Goal: Task Accomplishment & Management: Use online tool/utility

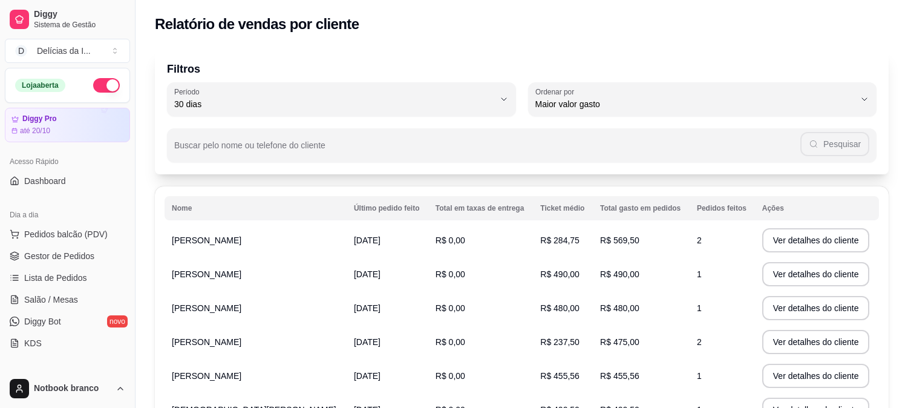
select select "30"
select select "HIGHEST_TOTAL_SPENT_WITH_ORDERS"
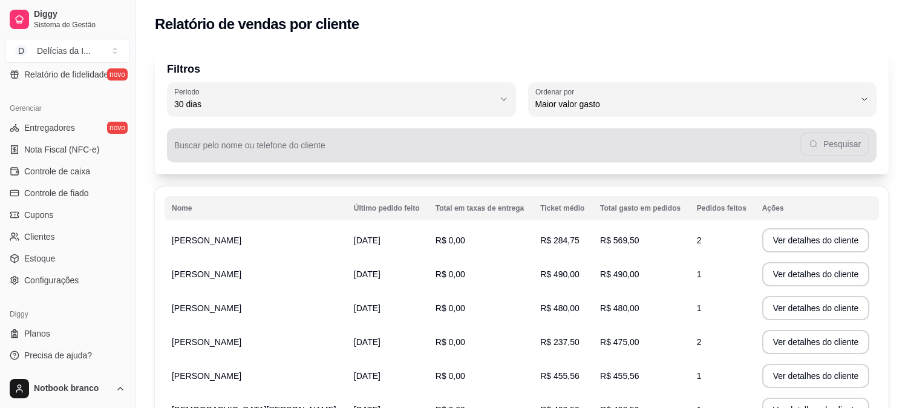
click at [234, 144] on input "Buscar pelo nome ou telefone do cliente" at bounding box center [487, 150] width 626 height 12
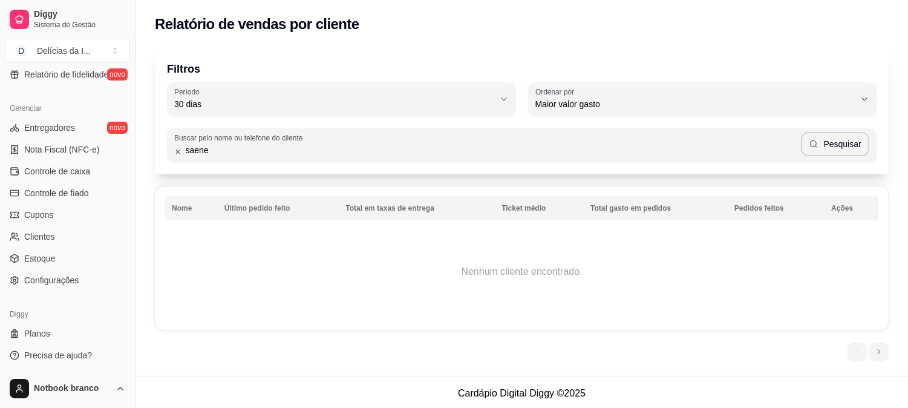
drag, startPoint x: 210, startPoint y: 150, endPoint x: 171, endPoint y: 140, distance: 39.9
click at [171, 140] on div "Buscar pelo nome ou telefone do cliente saene Pesquisar" at bounding box center [521, 145] width 709 height 34
type input "Saene"
click at [824, 151] on button "Pesquisar" at bounding box center [835, 144] width 68 height 24
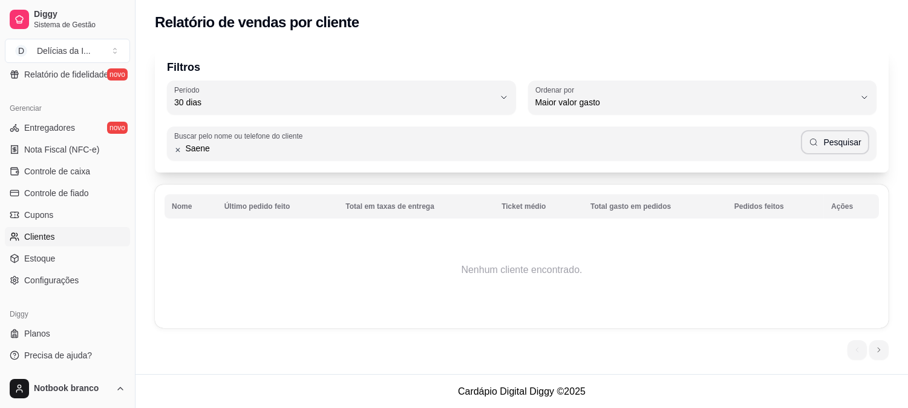
click at [41, 234] on span "Clientes" at bounding box center [39, 236] width 31 height 12
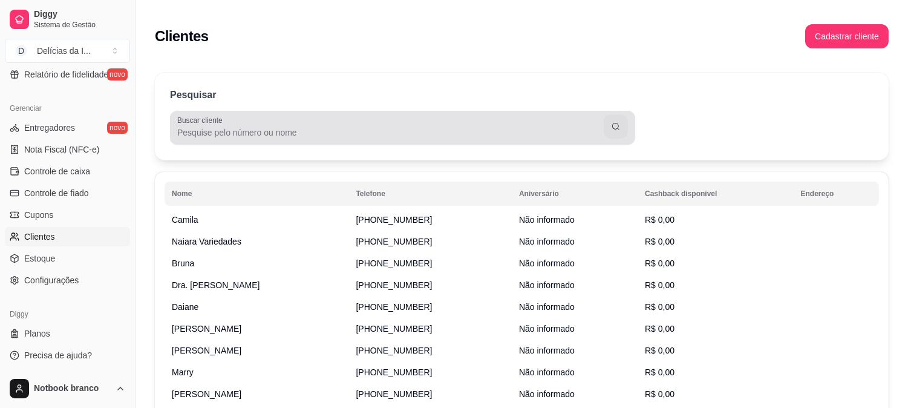
click at [261, 134] on input "Buscar cliente" at bounding box center [390, 132] width 426 height 12
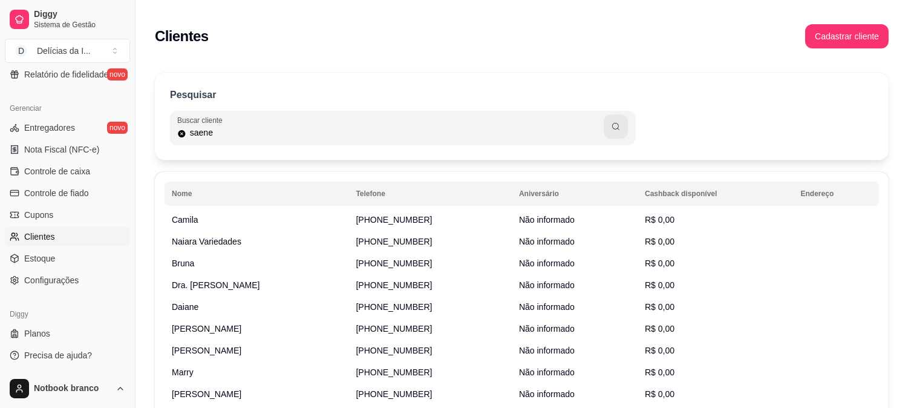
type input "saene"
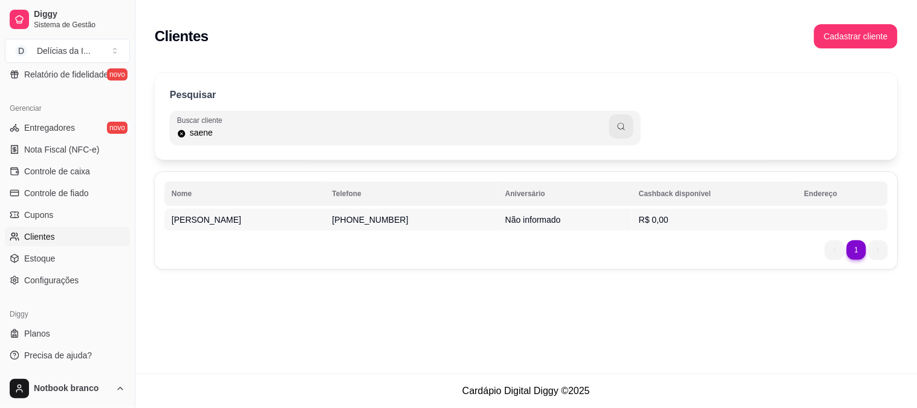
click at [333, 224] on span "[PHONE_NUMBER]" at bounding box center [371, 220] width 76 height 10
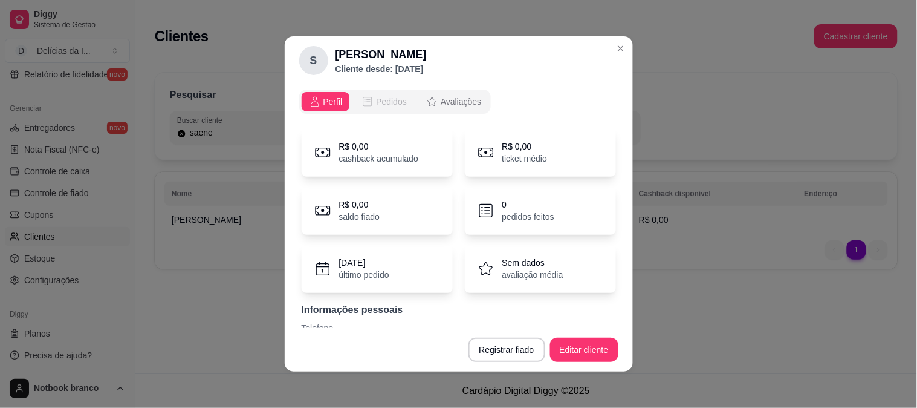
click at [378, 103] on span "Pedidos" at bounding box center [391, 102] width 31 height 12
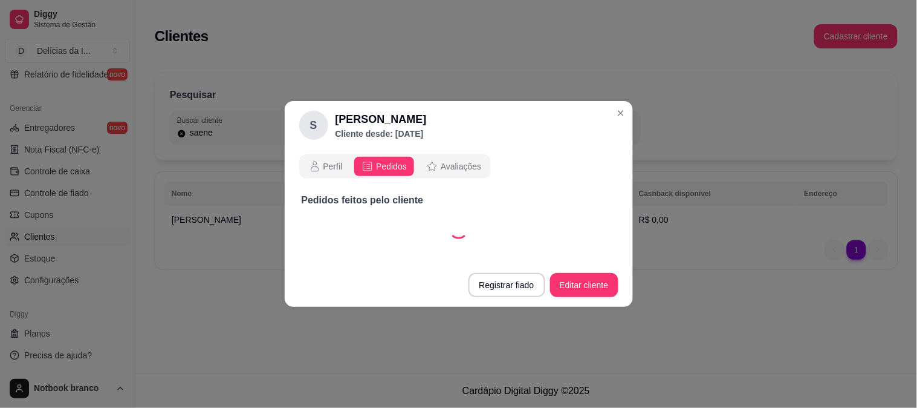
select select "30"
select select "ALL"
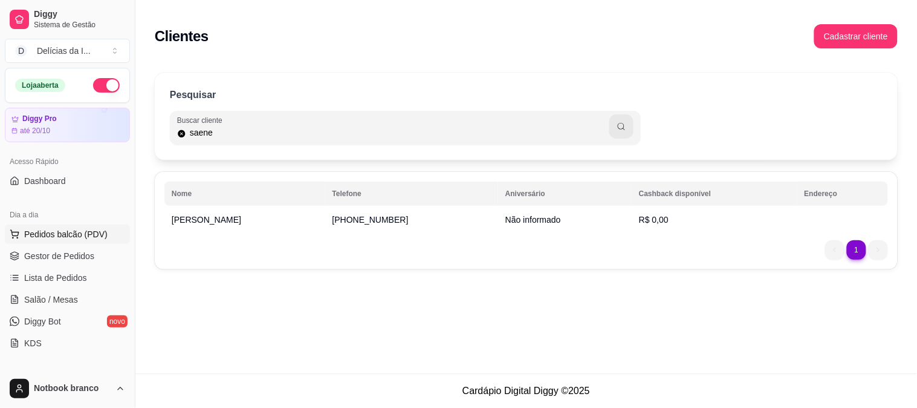
click at [86, 239] on span "Pedidos balcão (PDV)" at bounding box center [65, 234] width 83 height 12
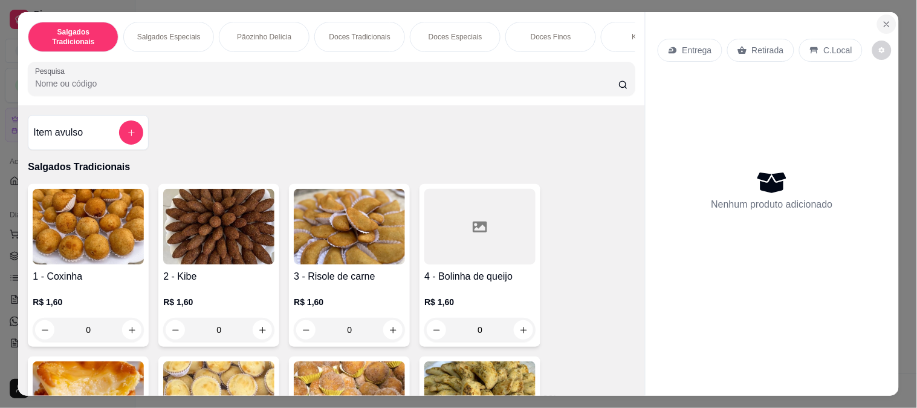
click at [882, 20] on icon "Close" at bounding box center [887, 24] width 10 height 10
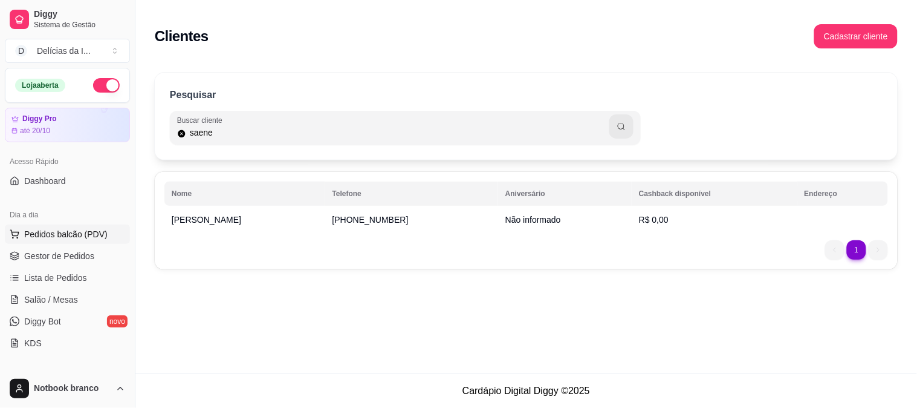
click at [68, 236] on span "Pedidos balcão (PDV)" at bounding box center [65, 234] width 83 height 12
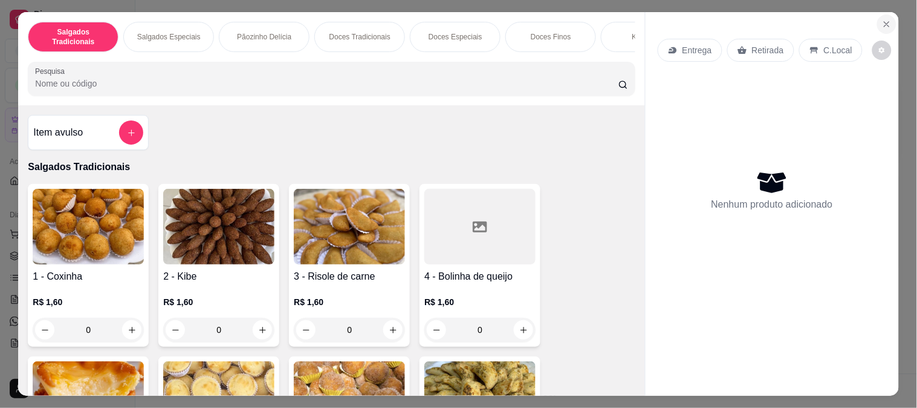
click at [885, 19] on icon "Close" at bounding box center [887, 24] width 10 height 10
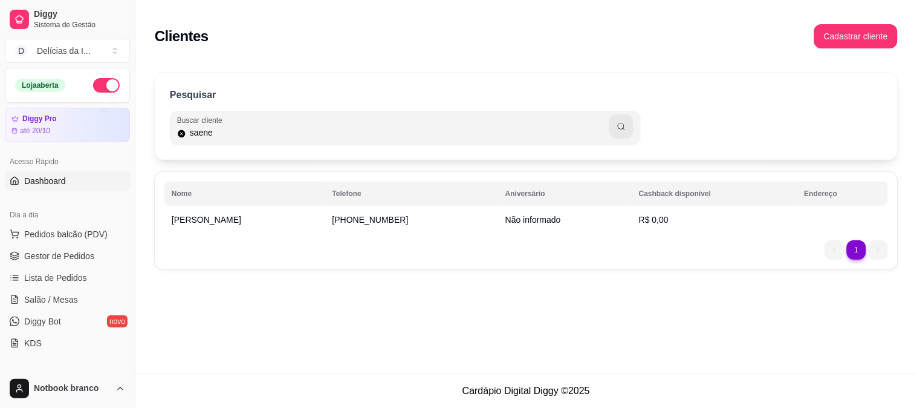
click at [42, 180] on span "Dashboard" at bounding box center [45, 181] width 42 height 12
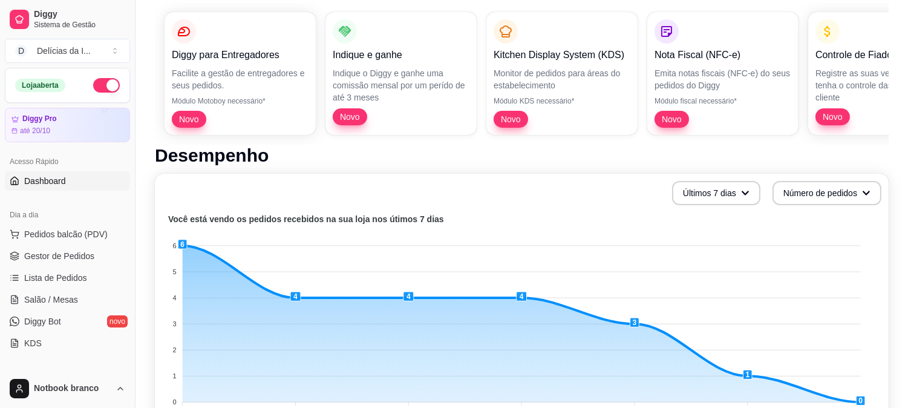
scroll to position [403, 0]
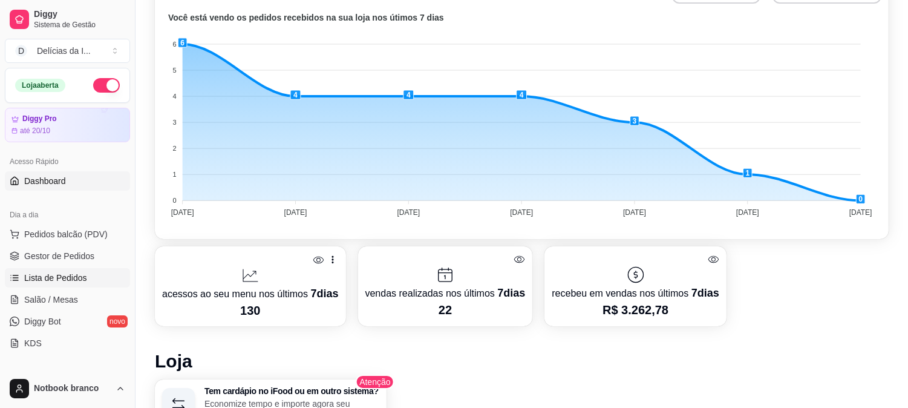
click at [83, 284] on link "Lista de Pedidos" at bounding box center [67, 277] width 125 height 19
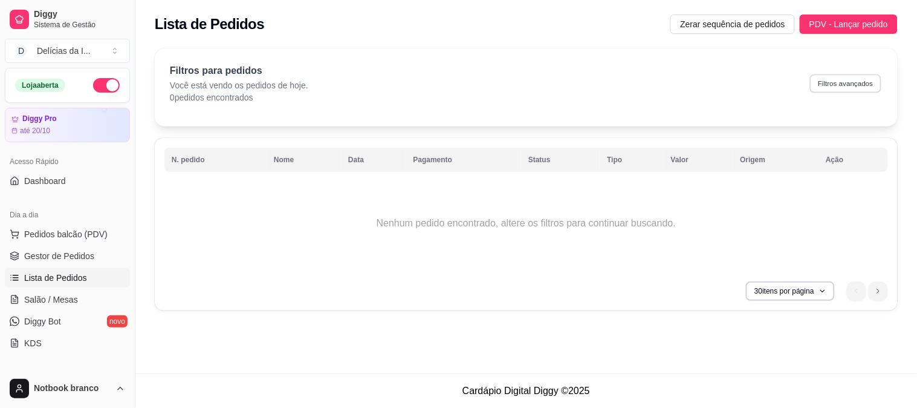
click at [844, 85] on button "Filtros avançados" at bounding box center [845, 83] width 71 height 19
select select "0"
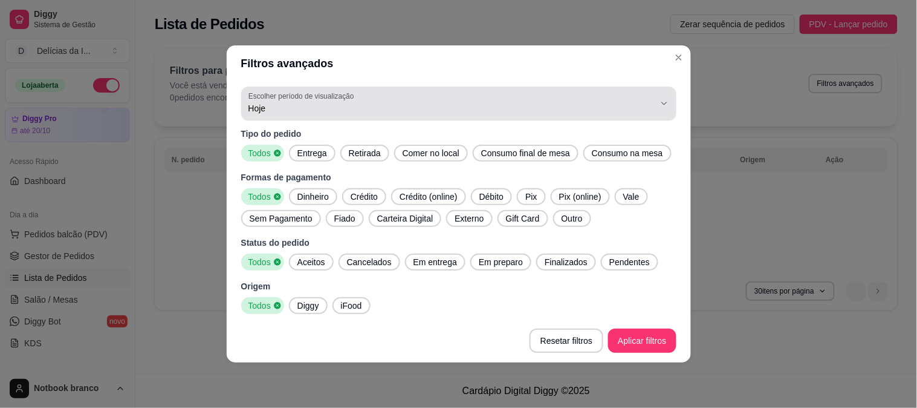
click at [303, 106] on span "Hoje" at bounding box center [452, 108] width 406 height 12
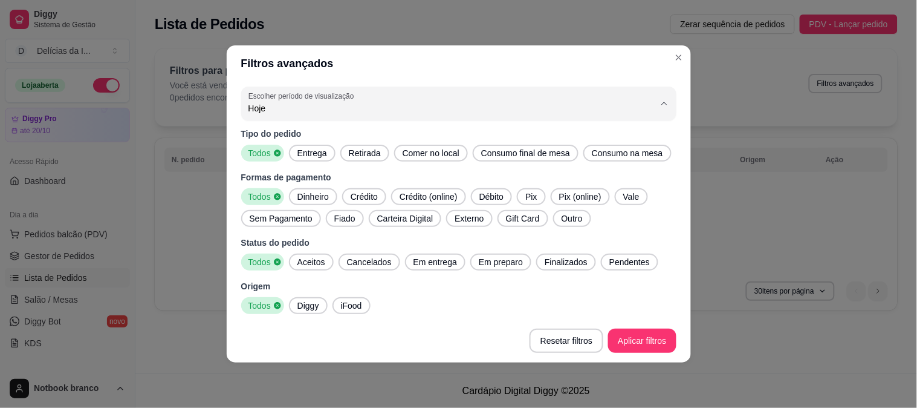
click at [306, 266] on li "Customizado" at bounding box center [459, 256] width 409 height 19
type input "-1"
select select "-1"
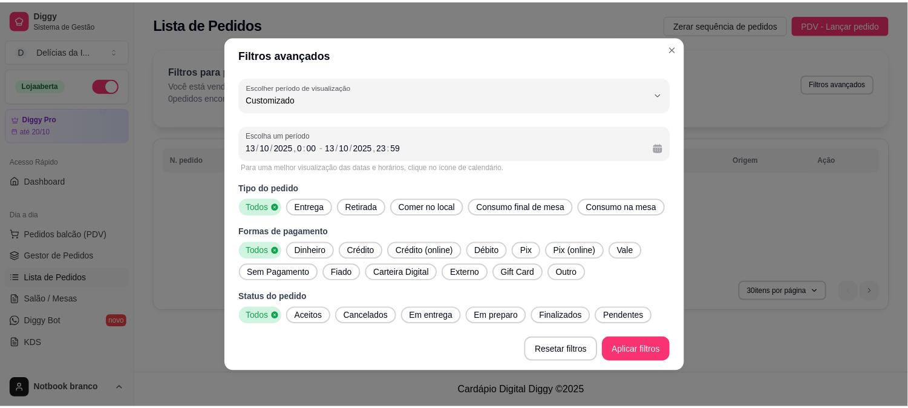
scroll to position [11, 0]
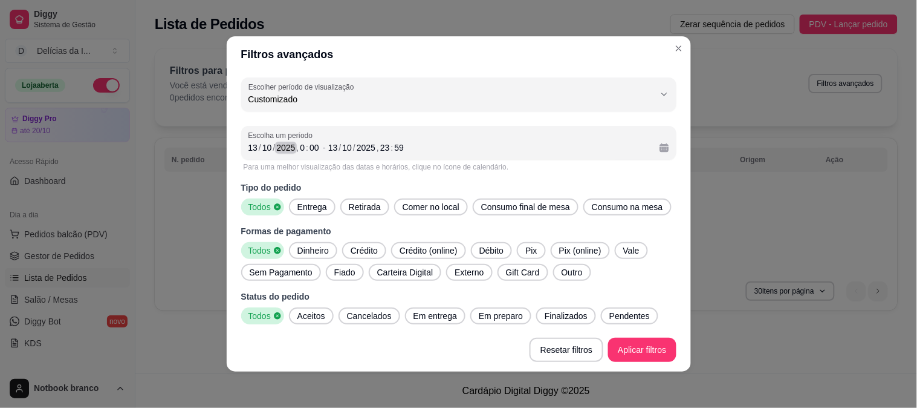
click at [177, 128] on div "Filtros avançados -1 Escolher período de visualização Hoje Ontem 7 dias 15 dias…" at bounding box center [458, 204] width 917 height 408
click at [249, 148] on div "13" at bounding box center [253, 148] width 12 height 12
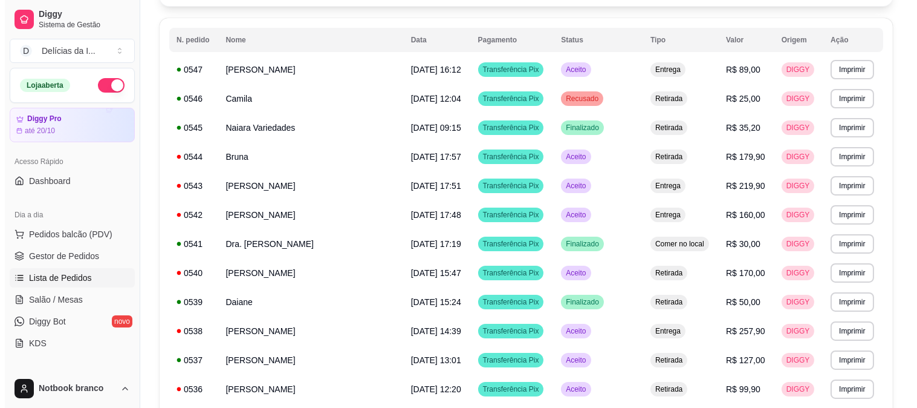
scroll to position [0, 0]
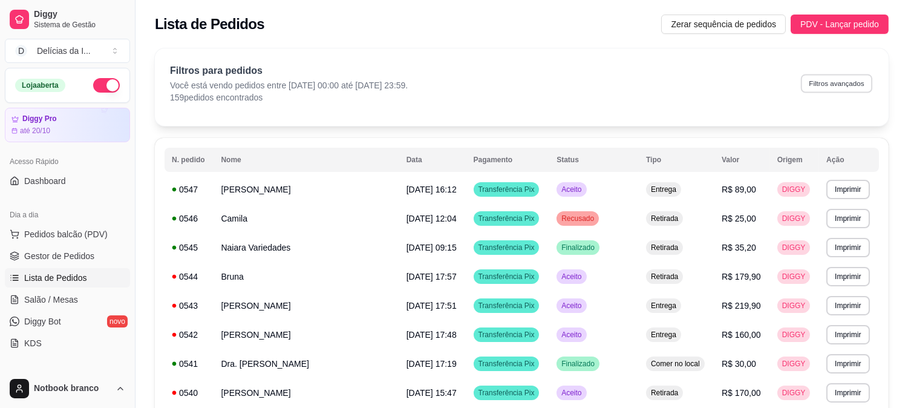
click at [846, 83] on button "Filtros avançados" at bounding box center [836, 83] width 71 height 19
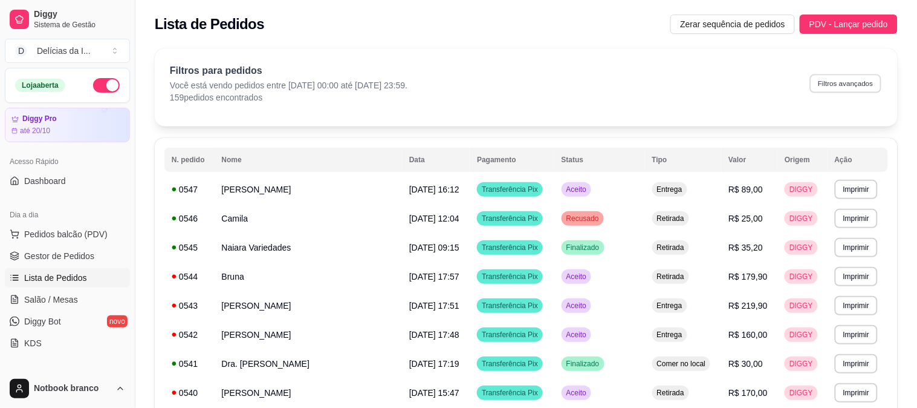
select select "-1"
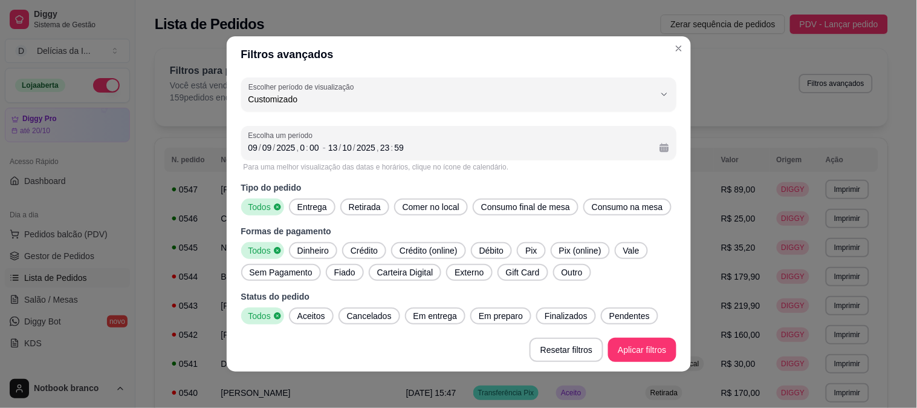
scroll to position [11, 0]
click at [328, 147] on div "13" at bounding box center [333, 148] width 12 height 12
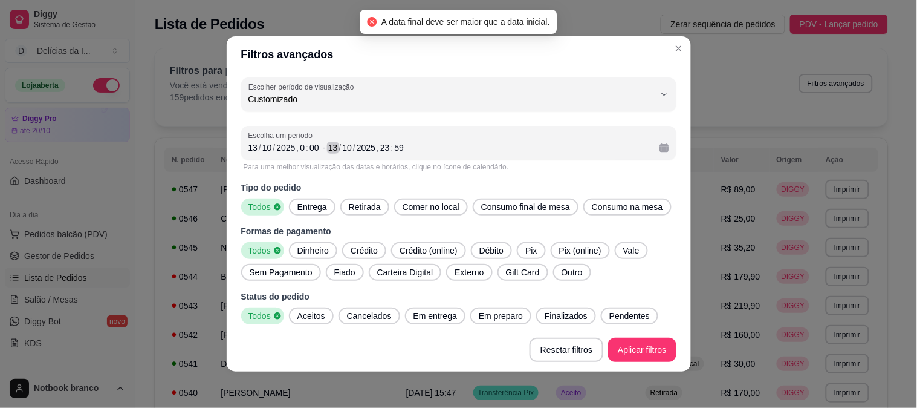
click at [327, 146] on div "13" at bounding box center [333, 148] width 12 height 12
click at [327, 148] on div "13" at bounding box center [333, 148] width 12 height 12
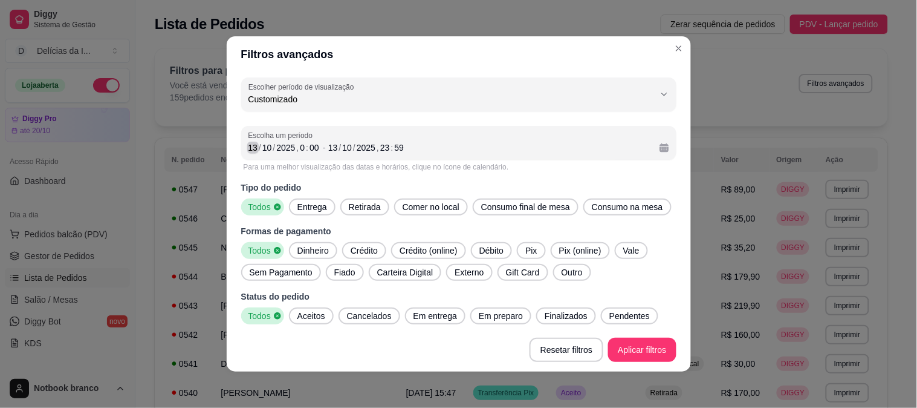
click at [247, 143] on div "13" at bounding box center [253, 148] width 12 height 12
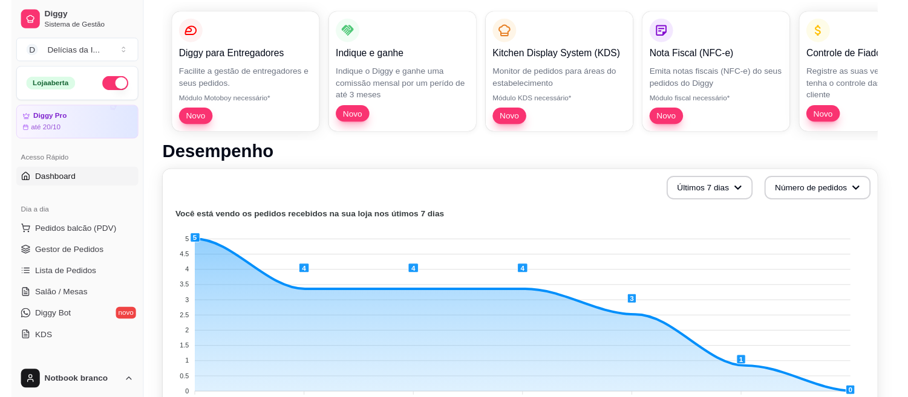
scroll to position [134, 0]
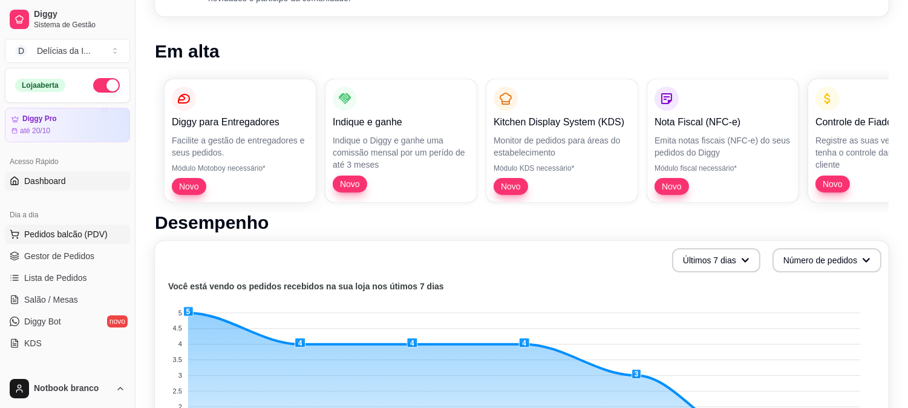
click at [53, 232] on span "Pedidos balcão (PDV)" at bounding box center [65, 234] width 83 height 12
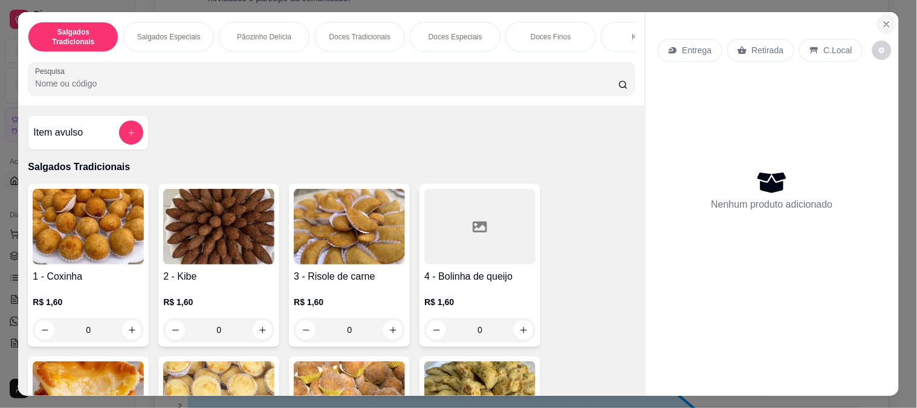
click at [883, 19] on icon "Close" at bounding box center [887, 24] width 10 height 10
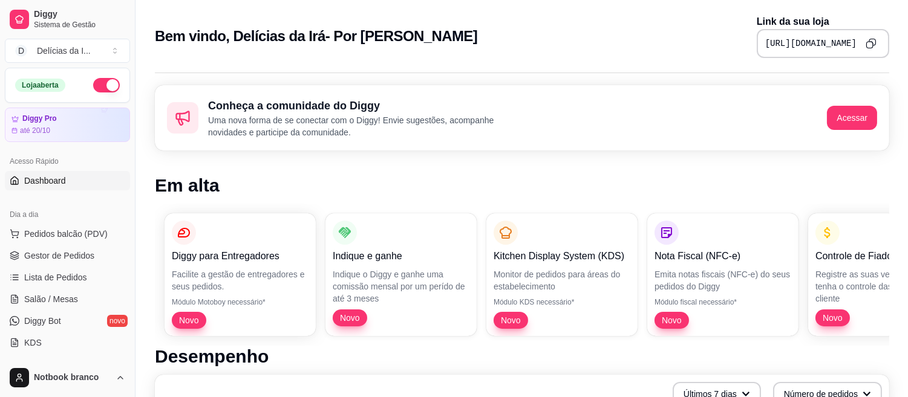
click at [46, 181] on span "Dashboard" at bounding box center [45, 181] width 42 height 12
click at [64, 234] on span "Pedidos balcão (PDV)" at bounding box center [65, 234] width 83 height 12
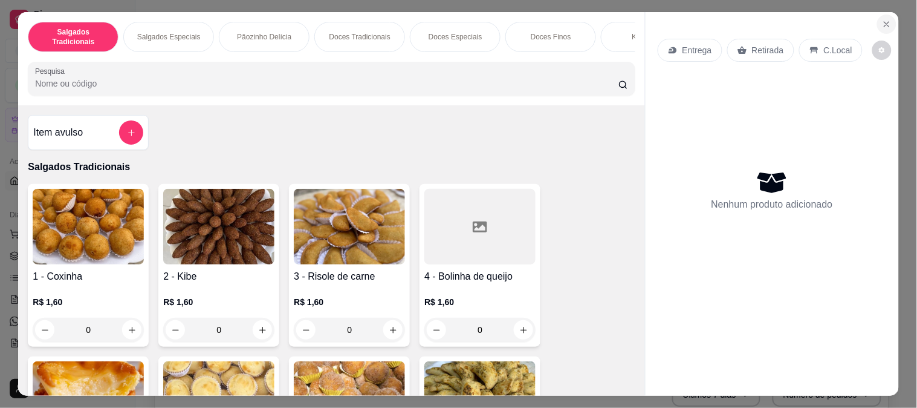
click at [882, 21] on icon "Close" at bounding box center [887, 24] width 10 height 10
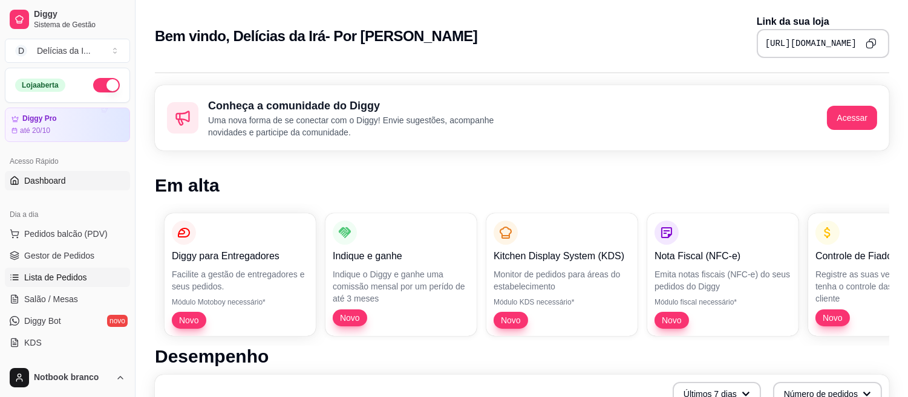
click at [75, 284] on link "Lista de Pedidos" at bounding box center [67, 277] width 125 height 19
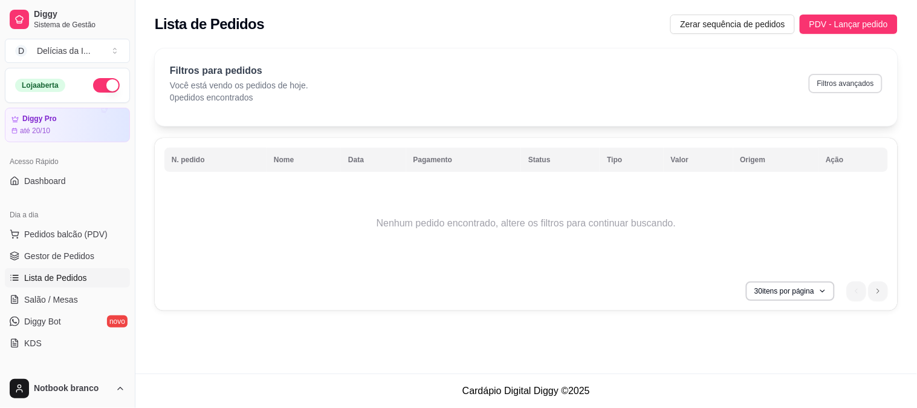
click at [865, 85] on button "Filtros avançados" at bounding box center [846, 83] width 74 height 19
select select "0"
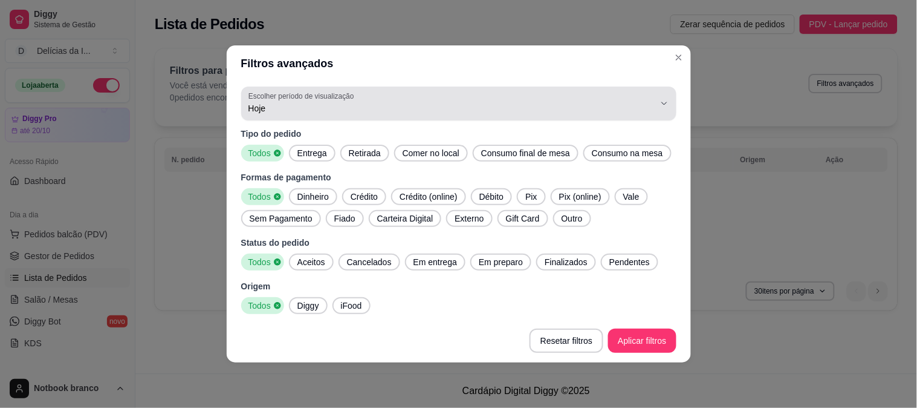
click at [331, 95] on label "Escolher período de visualização" at bounding box center [303, 96] width 109 height 10
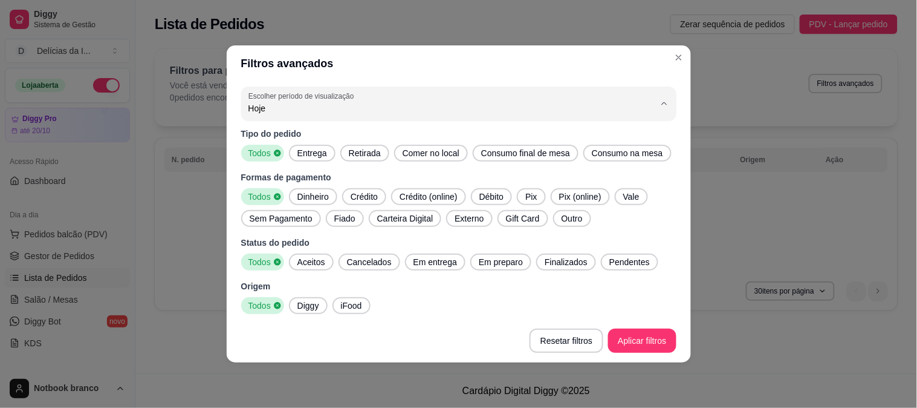
click at [296, 260] on span "Customizado" at bounding box center [453, 255] width 388 height 11
type input "-1"
select select "-1"
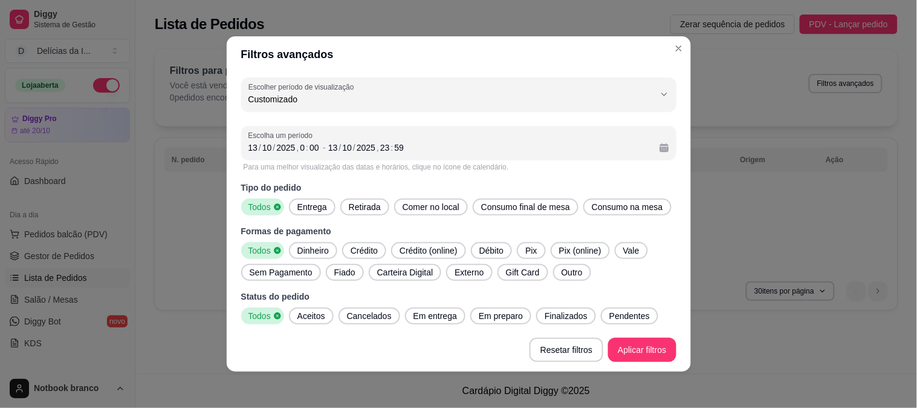
scroll to position [11, 0]
click at [258, 149] on div "/" at bounding box center [260, 148] width 5 height 12
click at [327, 148] on div "13" at bounding box center [333, 148] width 12 height 12
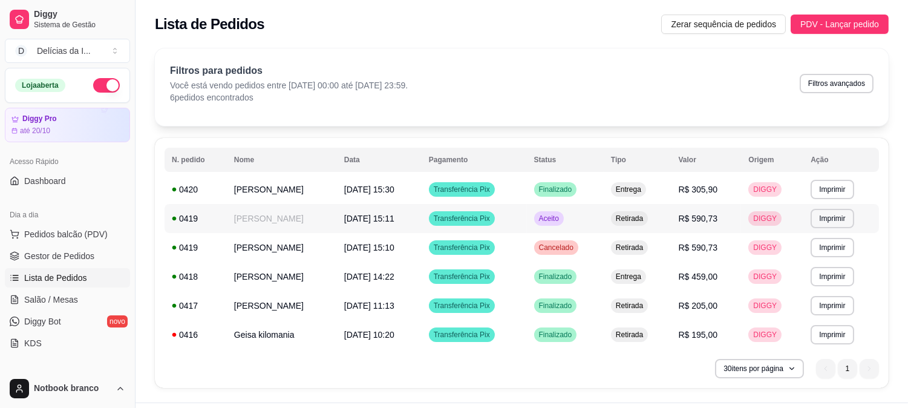
click at [561, 216] on span "Aceito" at bounding box center [548, 218] width 25 height 10
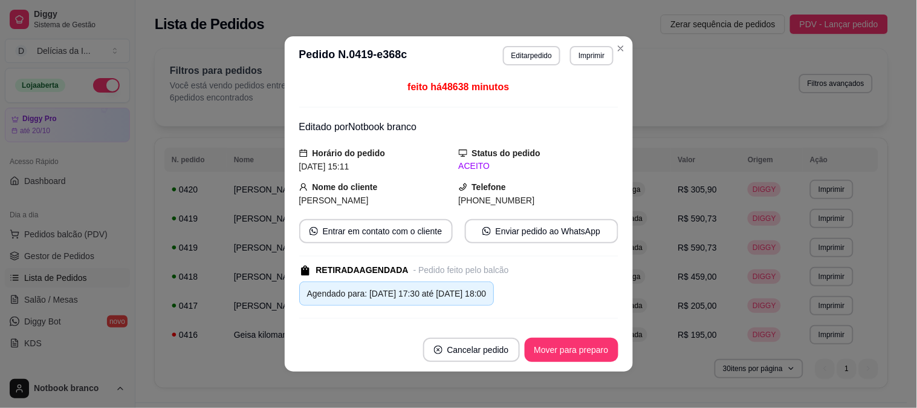
click at [583, 216] on div "feito há 48638 minutos Editado por Notbook branco Horário do pedido [DATE] 15:1…" at bounding box center [458, 201] width 319 height 243
click at [529, 55] on button "Editar pedido" at bounding box center [531, 55] width 57 height 19
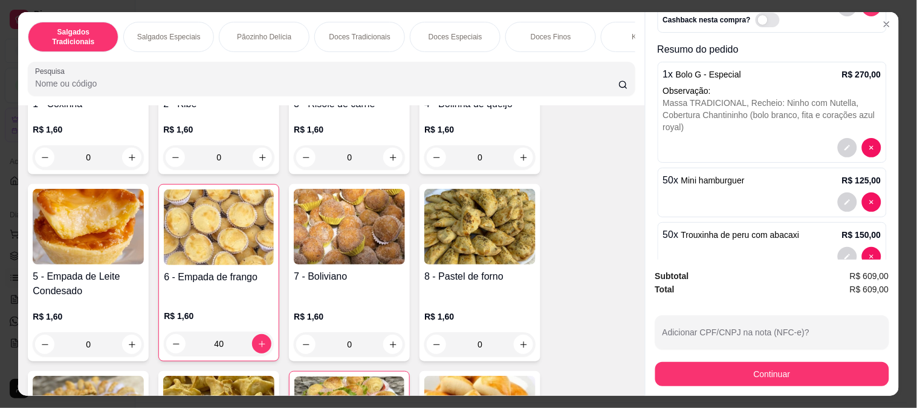
scroll to position [174, 0]
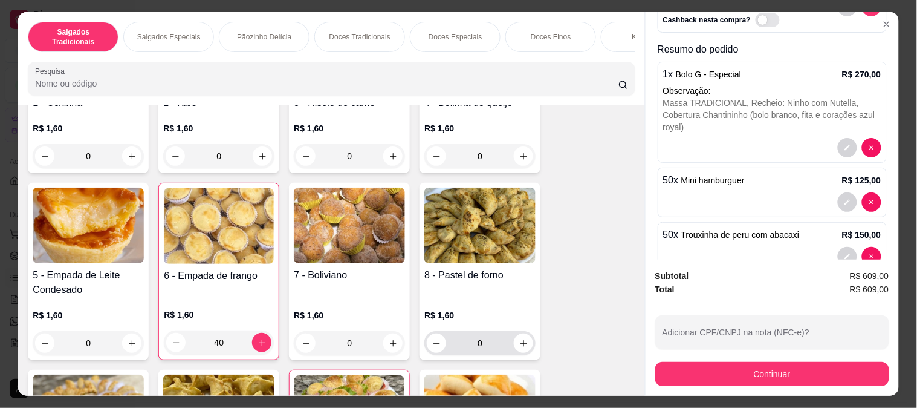
click at [481, 349] on input "0" at bounding box center [480, 343] width 68 height 24
type input "50"
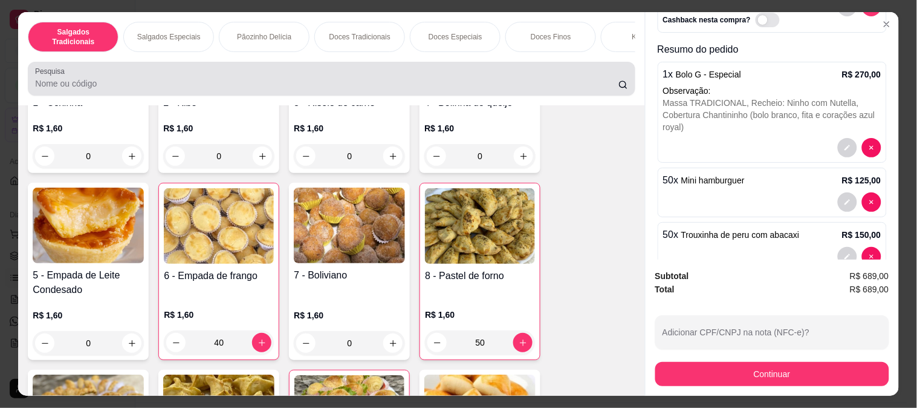
click at [240, 76] on div at bounding box center [331, 79] width 593 height 24
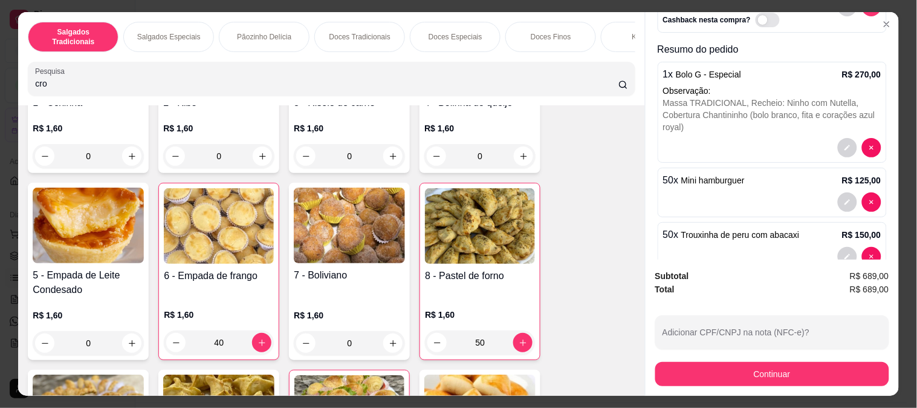
type input "cro"
click at [240, 76] on div "cro" at bounding box center [331, 79] width 593 height 24
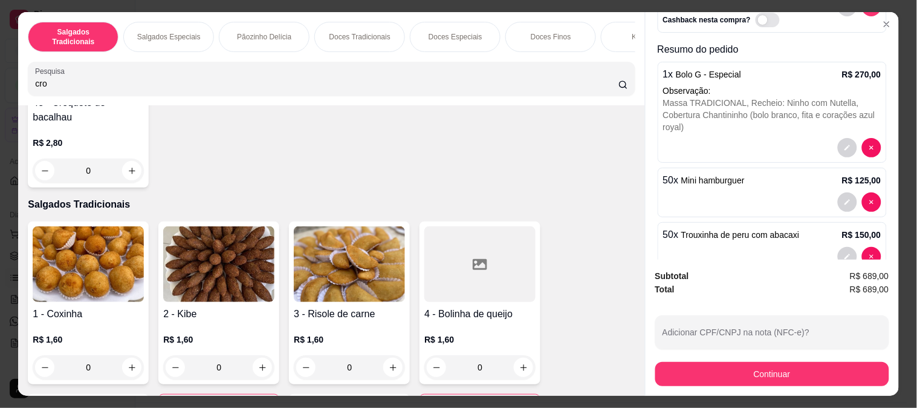
scroll to position [385, 0]
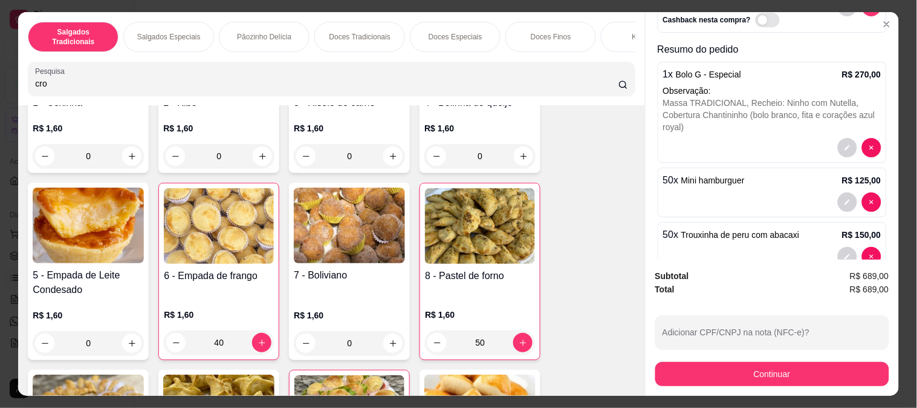
click at [217, 88] on input "cro" at bounding box center [327, 83] width 584 height 12
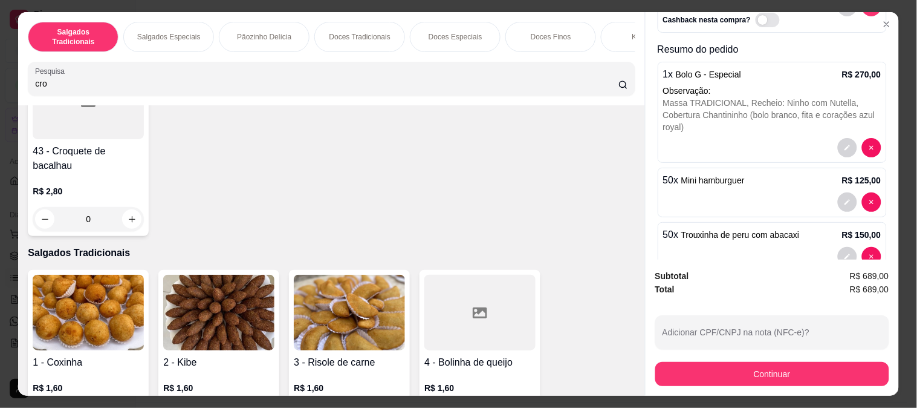
scroll to position [0, 0]
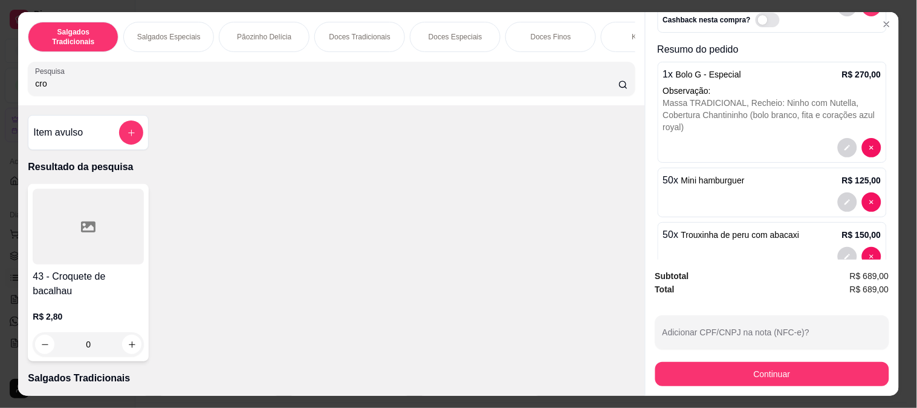
click at [86, 343] on input "0" at bounding box center [88, 344] width 68 height 24
type input "40"
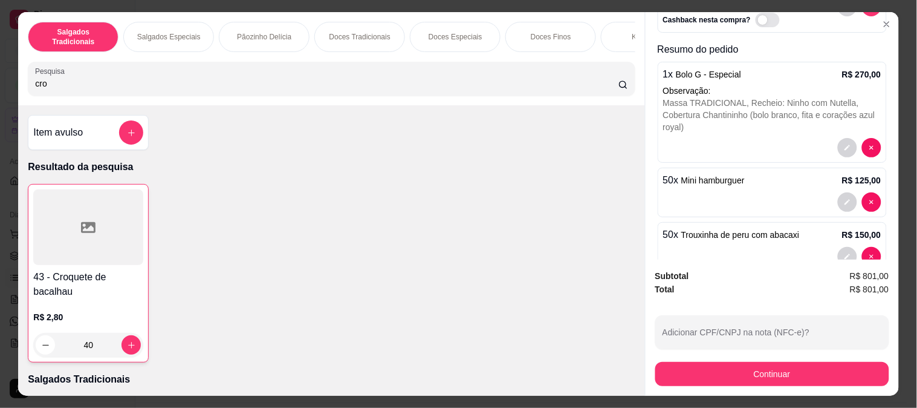
type input "40"
click at [212, 90] on input "cro" at bounding box center [327, 83] width 584 height 12
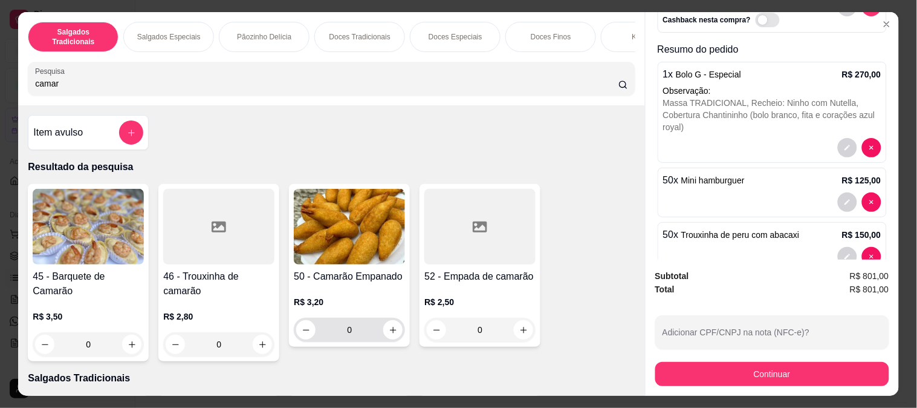
type input "camar"
drag, startPoint x: 347, startPoint y: 336, endPoint x: 306, endPoint y: 340, distance: 41.3
click at [306, 340] on div "0" at bounding box center [349, 330] width 106 height 24
type input "50"
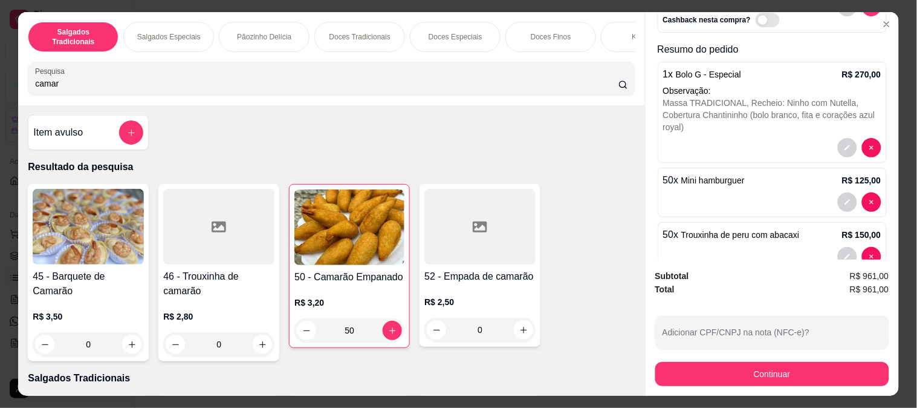
type input "50"
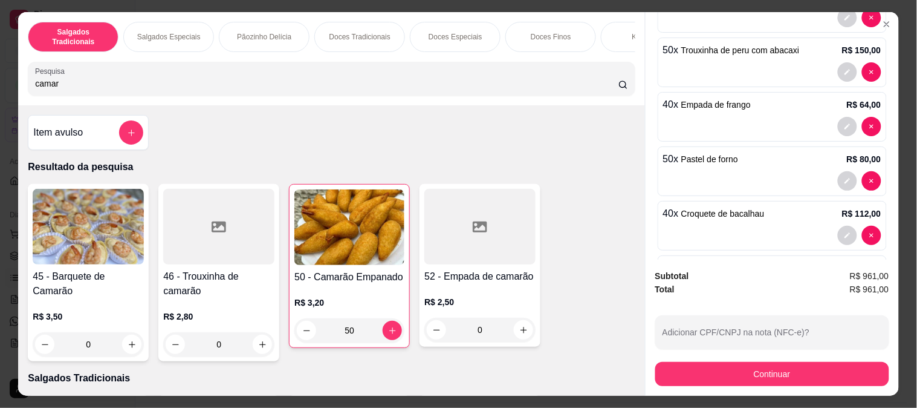
scroll to position [385, 0]
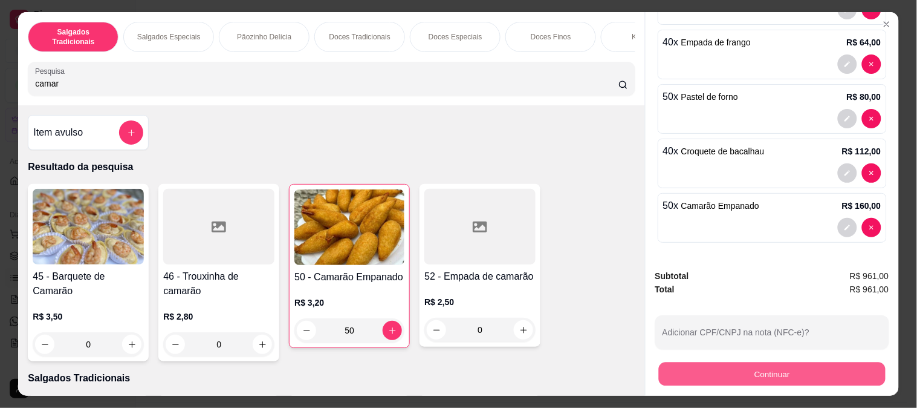
click at [769, 376] on button "Continuar" at bounding box center [772, 374] width 227 height 24
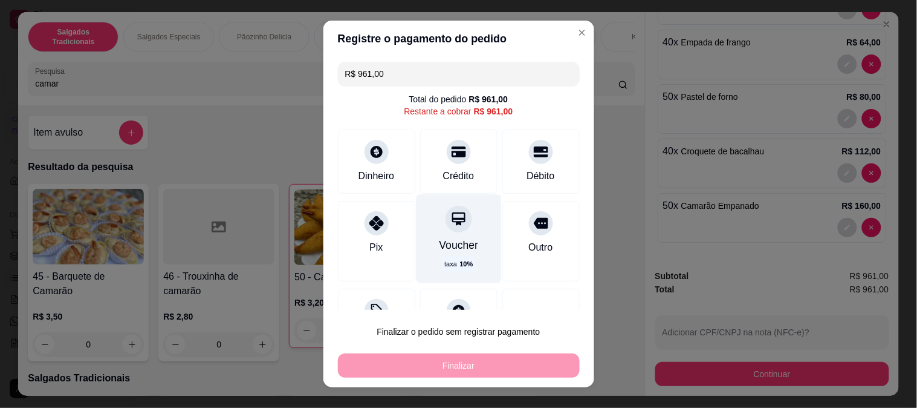
scroll to position [47, 0]
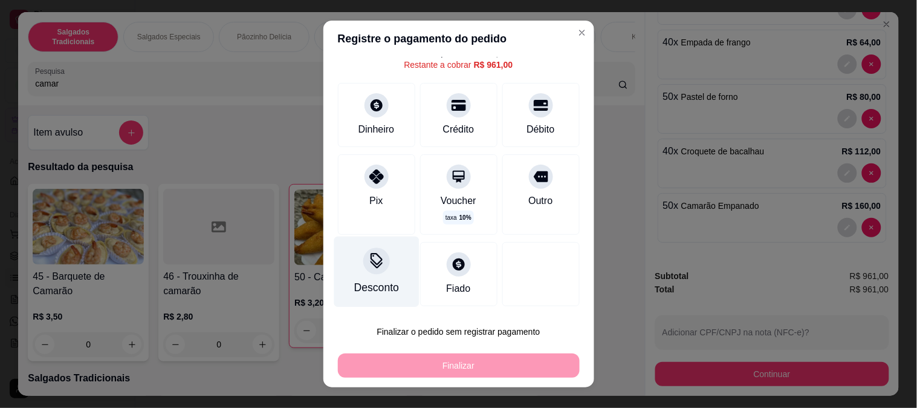
click at [370, 264] on icon at bounding box center [376, 261] width 16 height 16
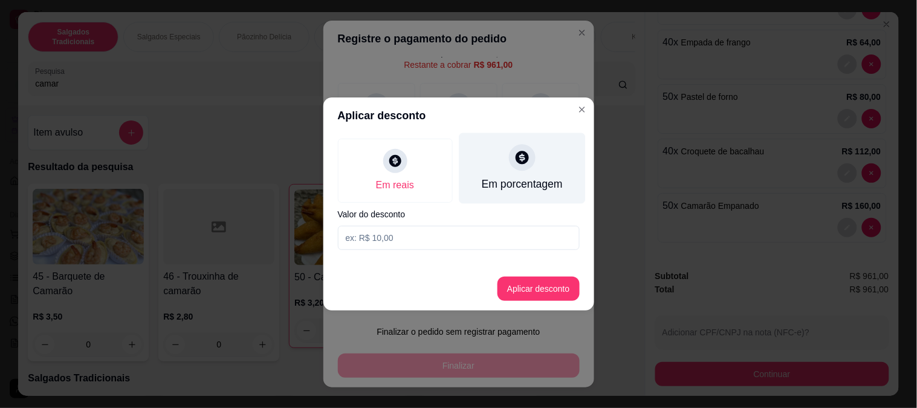
click at [499, 189] on div "Em porcentagem" at bounding box center [521, 184] width 81 height 16
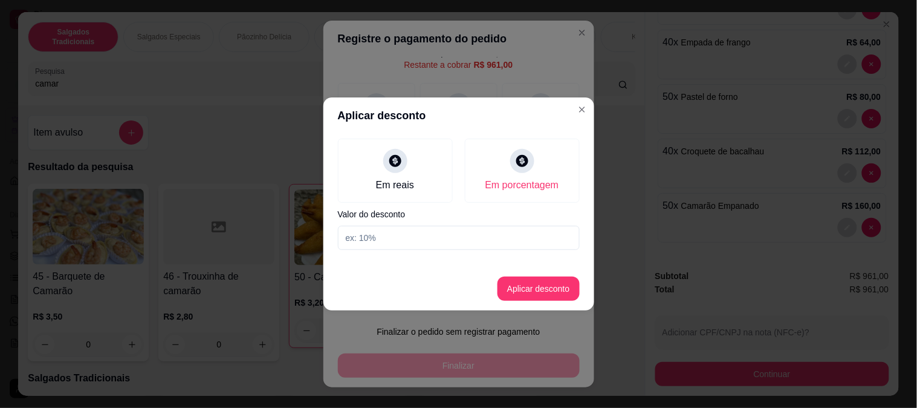
click at [443, 243] on input at bounding box center [459, 238] width 242 height 24
type input "3"
click at [551, 298] on button "Aplicar desconto" at bounding box center [538, 289] width 79 height 24
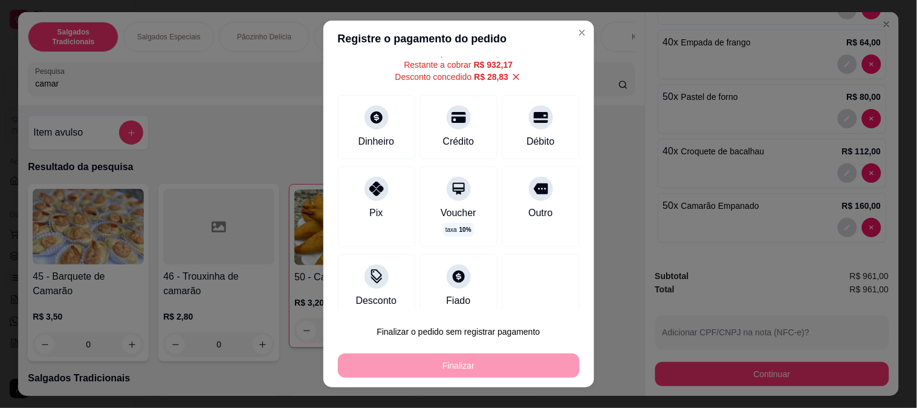
scroll to position [59, 0]
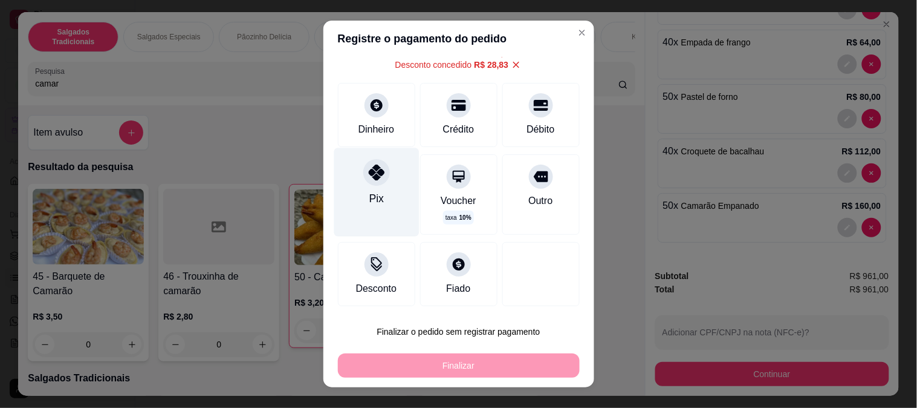
click at [379, 208] on div "Pix" at bounding box center [376, 192] width 85 height 88
type input "R$ 0,00"
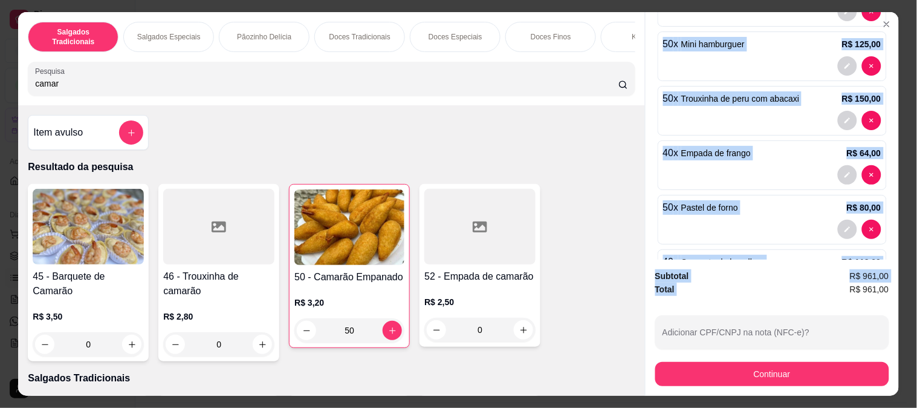
scroll to position [385, 0]
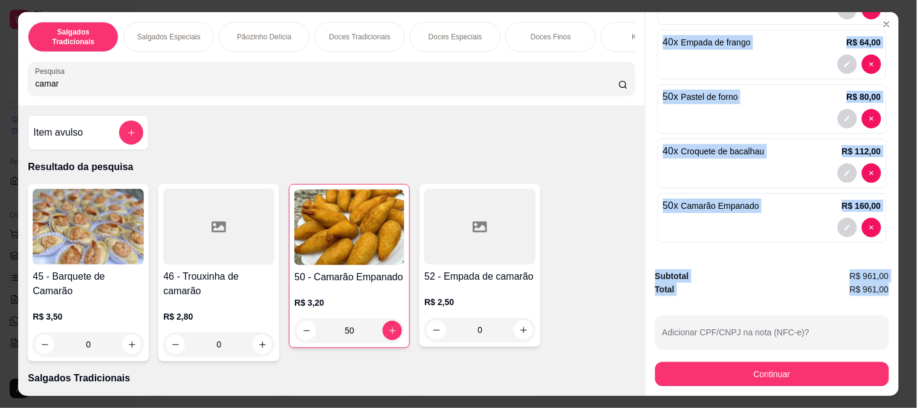
drag, startPoint x: 654, startPoint y: 183, endPoint x: 890, endPoint y: 287, distance: 258.0
click at [890, 287] on div "Entrega Retirada C.Local Agendamento [DATE] 17:30h - 18:00h Cliente [PERSON_NAM…" at bounding box center [772, 203] width 254 height 383
copy div "Resumo do pedido 1 x Bolo G - Especial R$ 270,00 Observação: Massa TRADICIONAL,…"
